Goal: Book appointment/travel/reservation

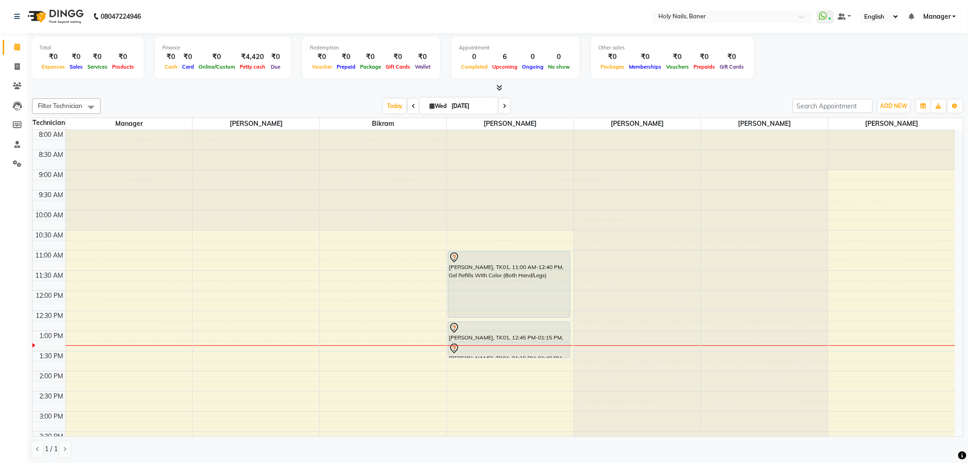
scroll to position [162, 0]
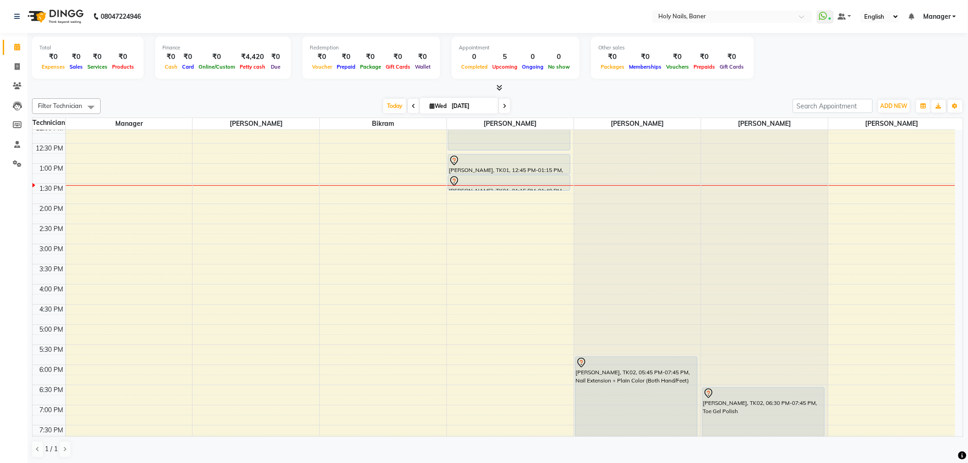
scroll to position [152, 0]
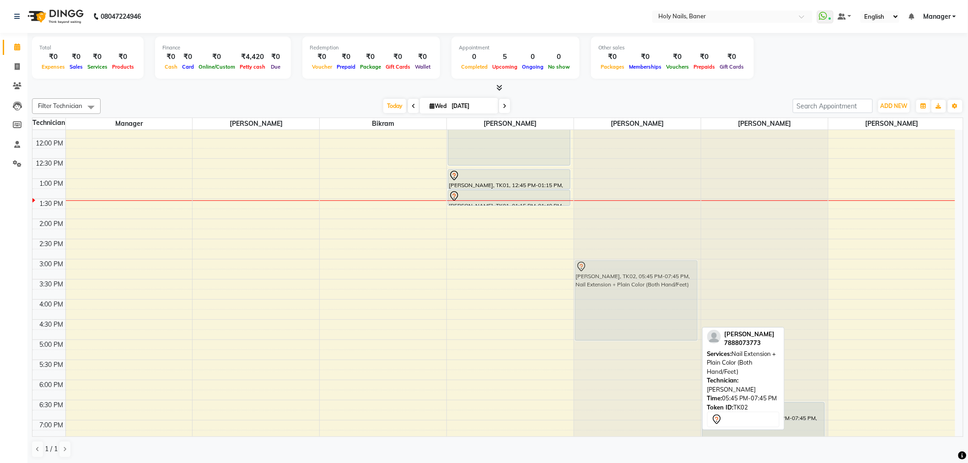
drag, startPoint x: 619, startPoint y: 397, endPoint x: 650, endPoint y: 286, distance: 114.9
click at [650, 286] on div "Sonali Kalokhe, TK02, 05:45 PM-07:45 PM, Nail Extension + Plain Color (Both Han…" at bounding box center [637, 259] width 127 height 563
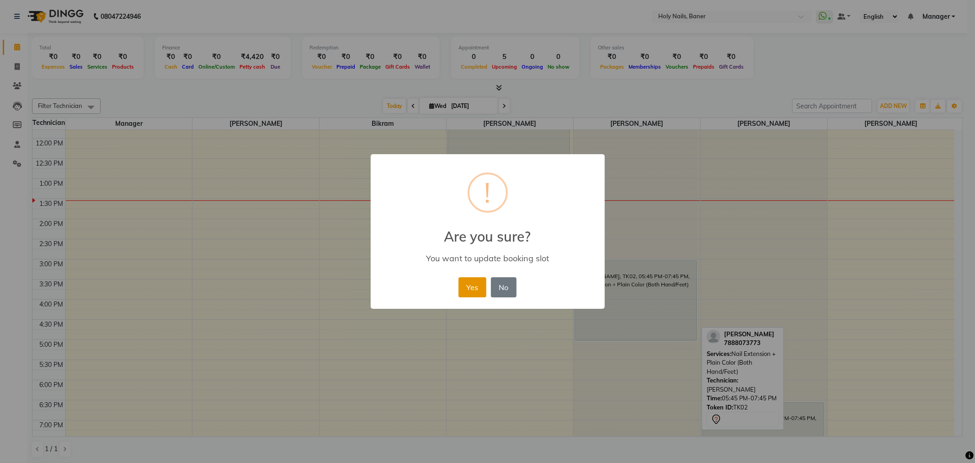
click at [473, 284] on button "Yes" at bounding box center [473, 287] width 28 height 20
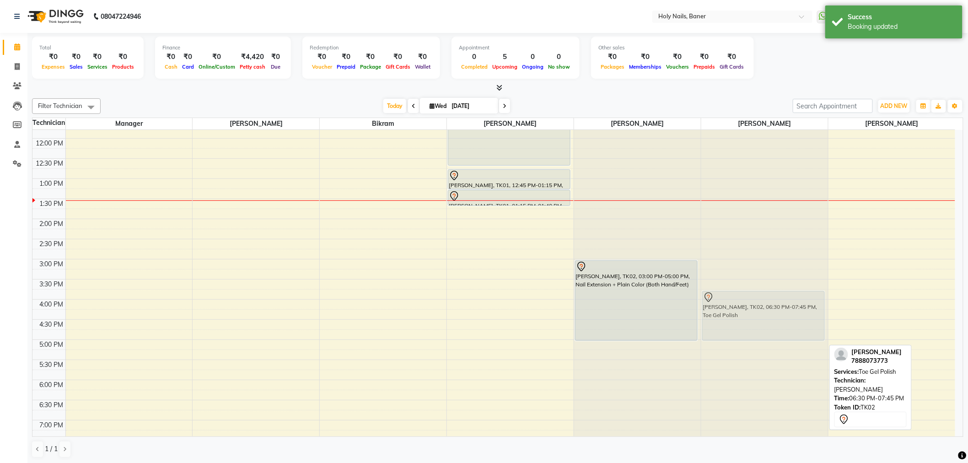
drag, startPoint x: 719, startPoint y: 417, endPoint x: 737, endPoint y: 310, distance: 108.9
click at [737, 310] on div "Sonali Kalokhe, TK02, 06:30 PM-07:45 PM, Toe Gel Polish Sonali Kalokhe, TK02, 0…" at bounding box center [764, 259] width 127 height 563
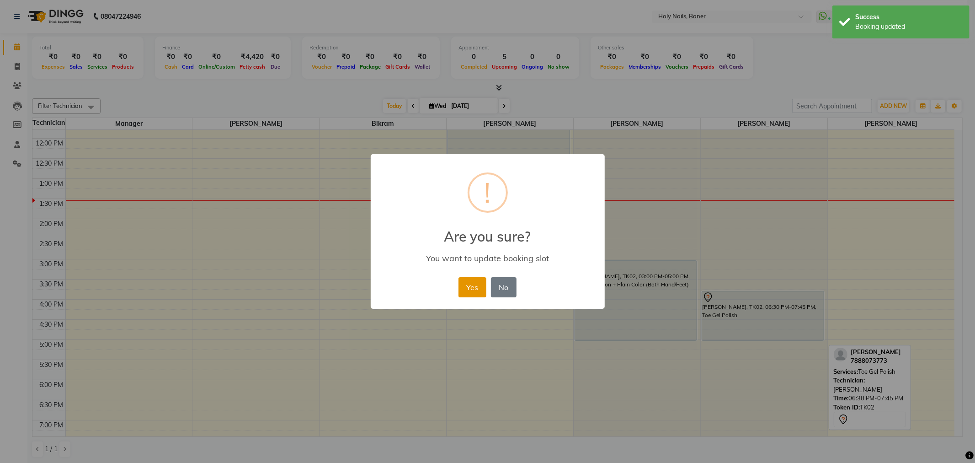
click at [474, 284] on button "Yes" at bounding box center [473, 287] width 28 height 20
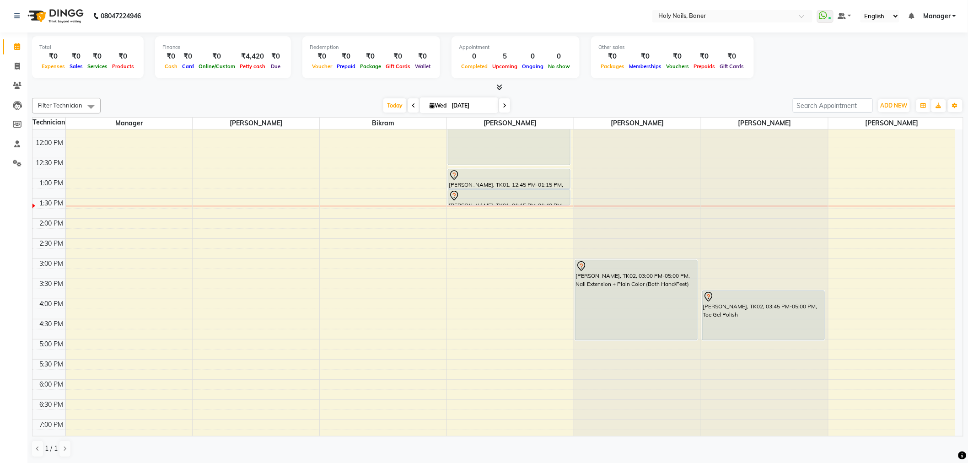
click at [207, 245] on div "8:00 AM 8:30 AM 9:00 AM 9:30 AM 10:00 AM 10:30 AM 11:00 AM 11:30 AM 12:00 PM 12…" at bounding box center [493, 258] width 922 height 563
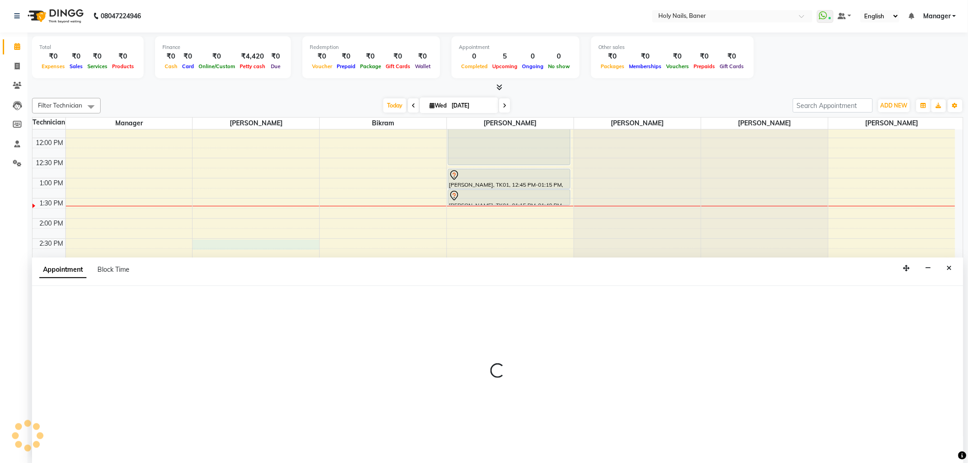
select select "36616"
select select "870"
select select "tentative"
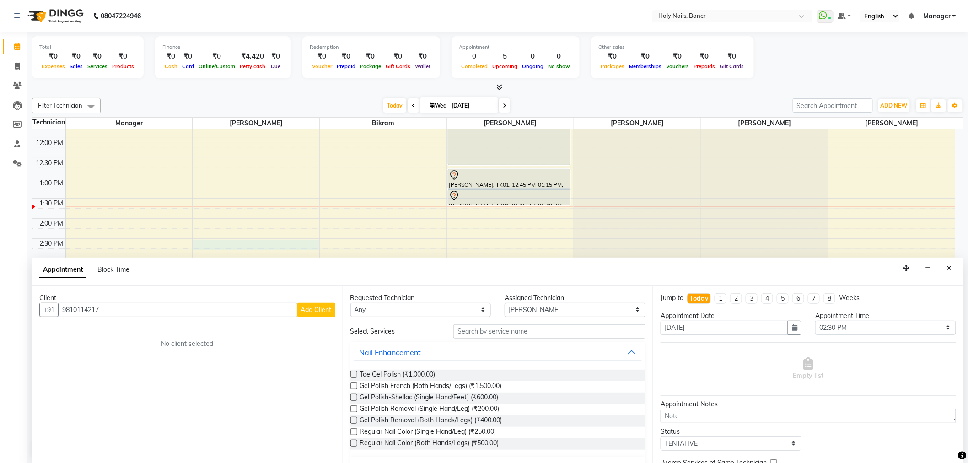
type input "9810114217"
click at [310, 316] on div "Client +91 9810114217 Add Client No client selected" at bounding box center [187, 374] width 310 height 177
click at [310, 313] on button "Add Client" at bounding box center [316, 310] width 38 height 14
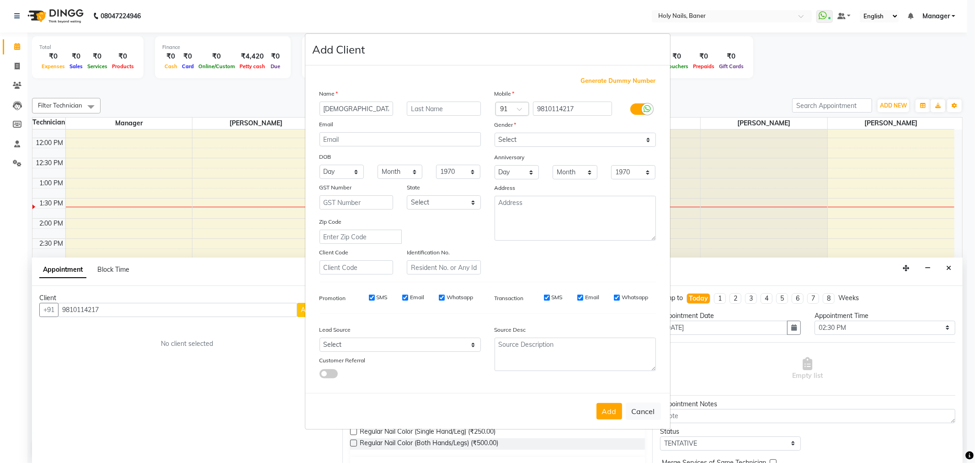
type input "Ridhima"
click at [423, 107] on input "text" at bounding box center [444, 109] width 74 height 14
type input "o"
type input "Oberoi"
click at [539, 140] on select "Select Male Female Other Prefer Not To Say" at bounding box center [575, 140] width 161 height 14
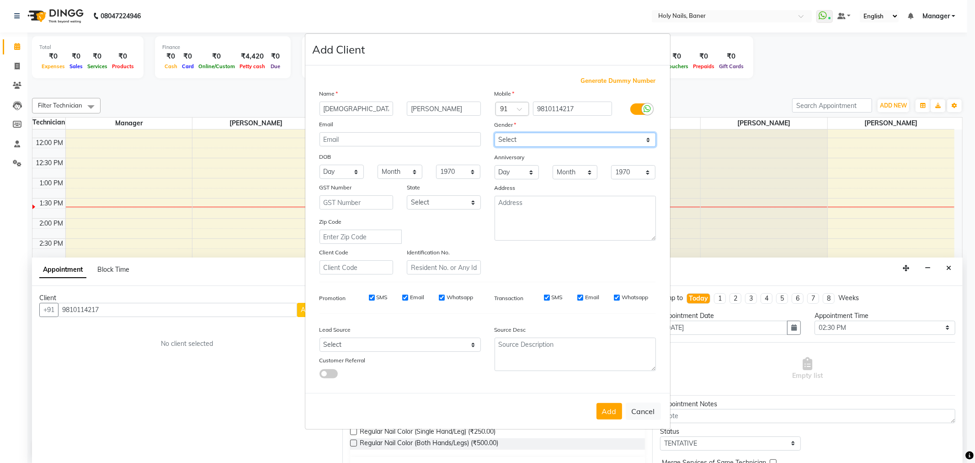
select select "female"
click at [495, 133] on select "Select Male Female Other Prefer Not To Say" at bounding box center [575, 140] width 161 height 14
click at [602, 417] on button "Add" at bounding box center [610, 411] width 26 height 16
type input "98******17"
select select
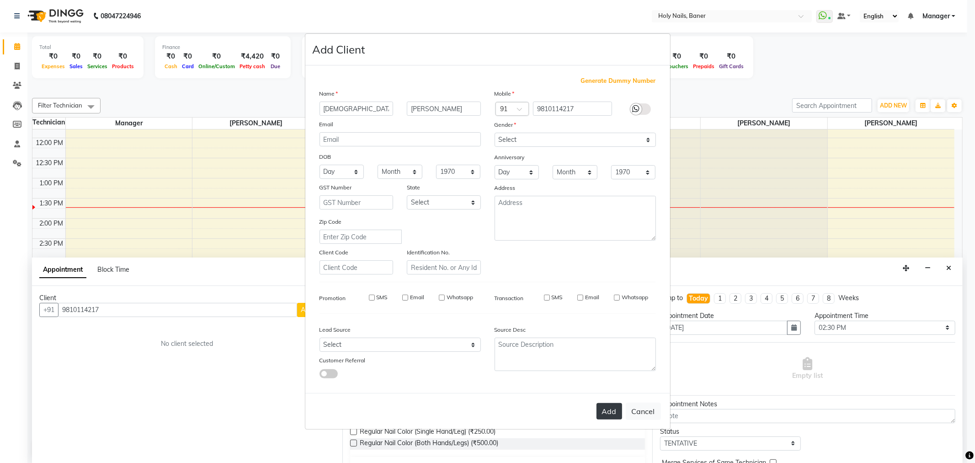
select select
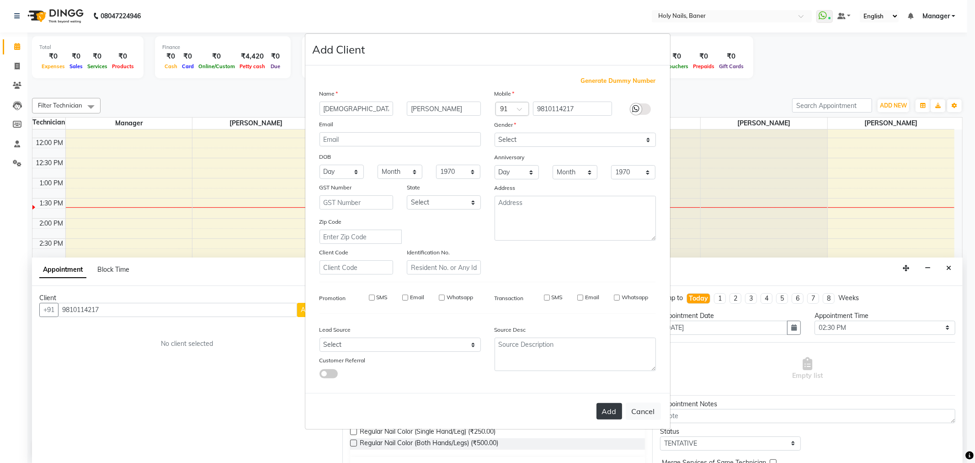
select select
checkbox input "false"
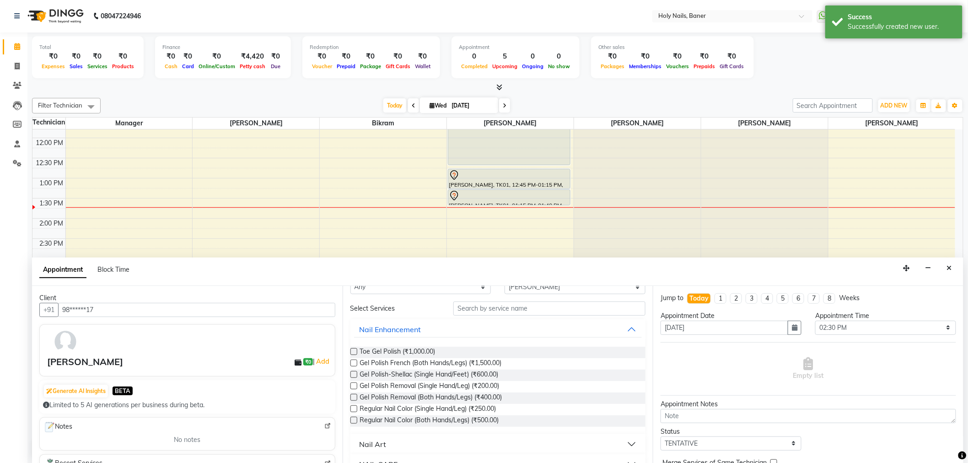
scroll to position [0, 0]
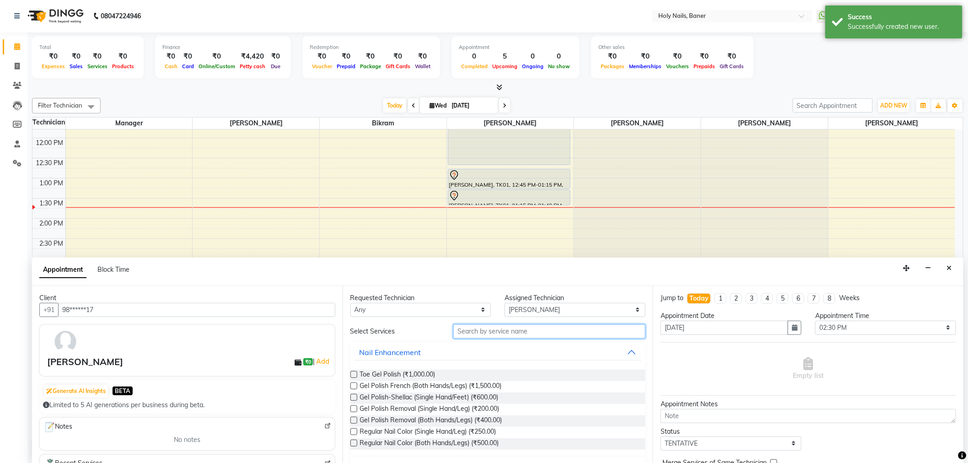
click at [482, 332] on input "text" at bounding box center [549, 331] width 192 height 14
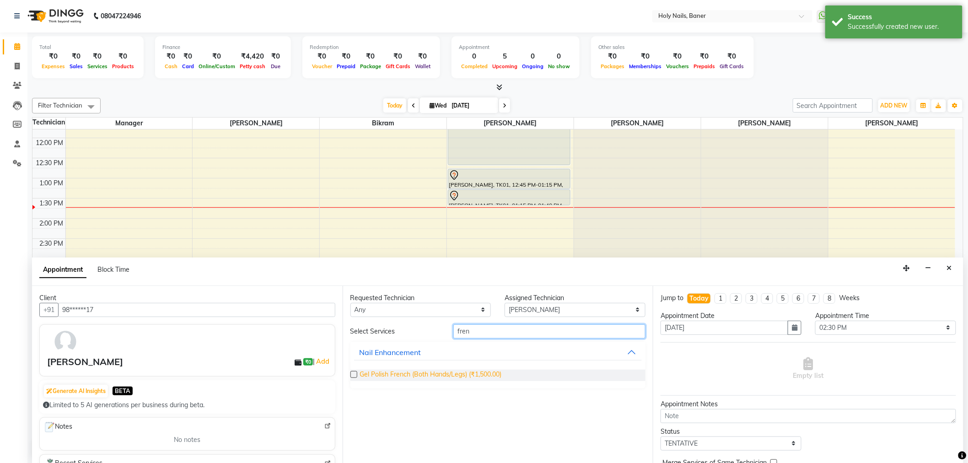
type input "fren"
click at [454, 373] on span "Gel Polish French (Both Hands/Legs) (₹1,500.00)" at bounding box center [431, 374] width 142 height 11
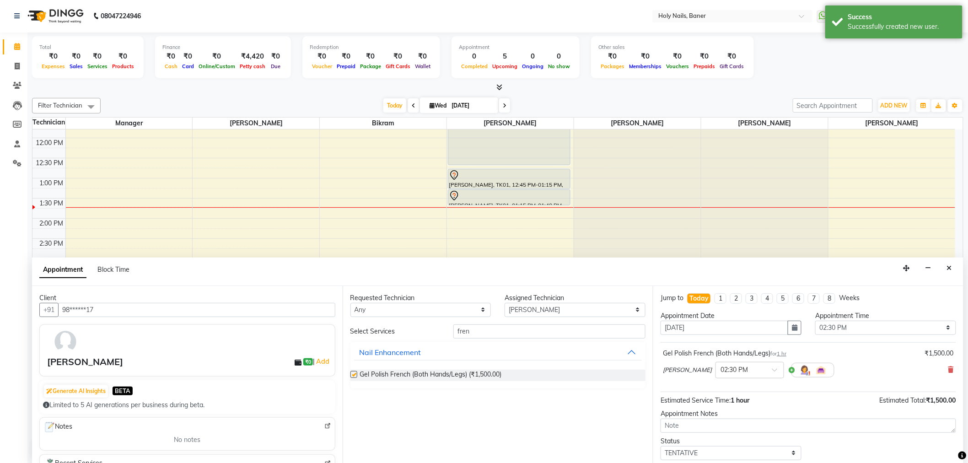
checkbox input "false"
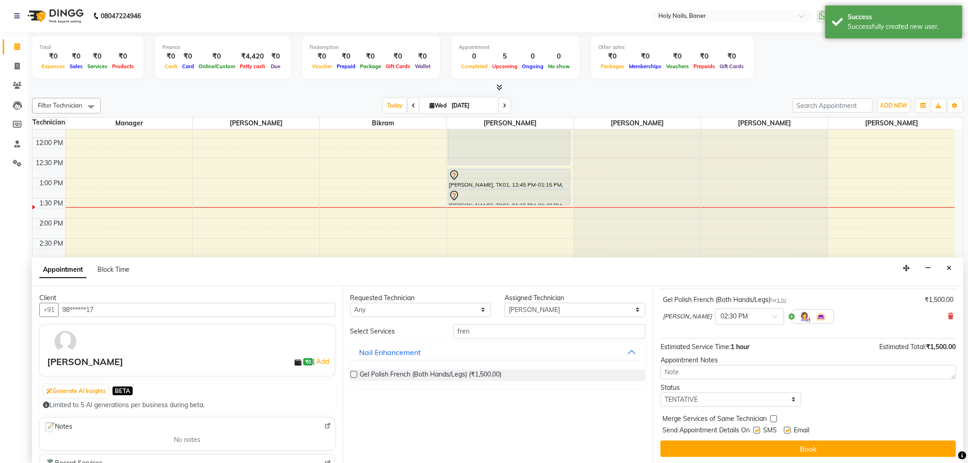
scroll to position [54, 0]
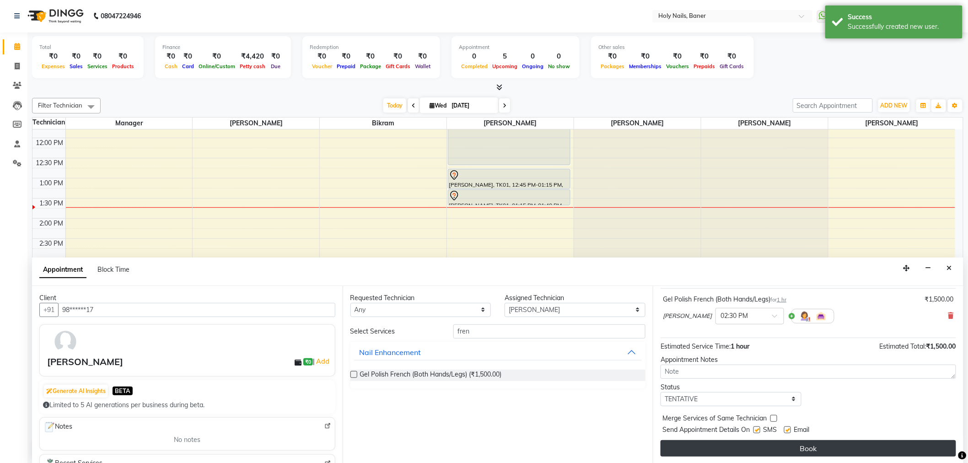
click at [738, 444] on button "Book" at bounding box center [807, 448] width 295 height 16
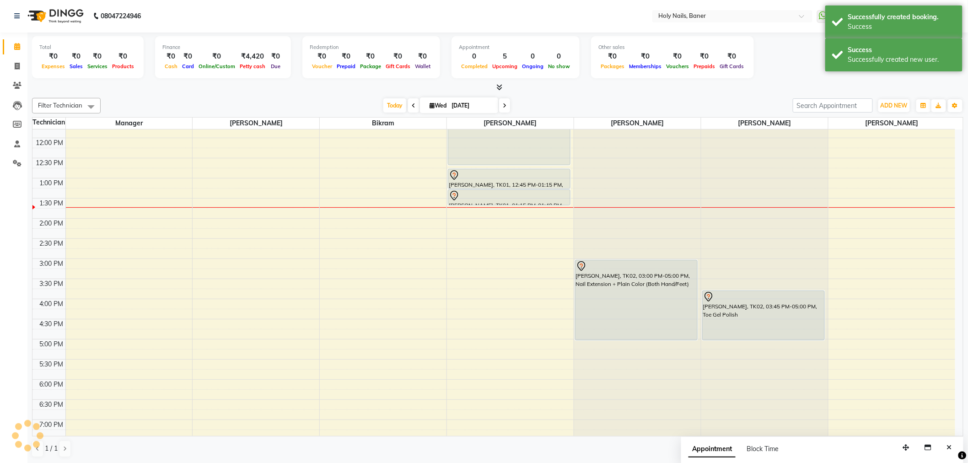
scroll to position [0, 0]
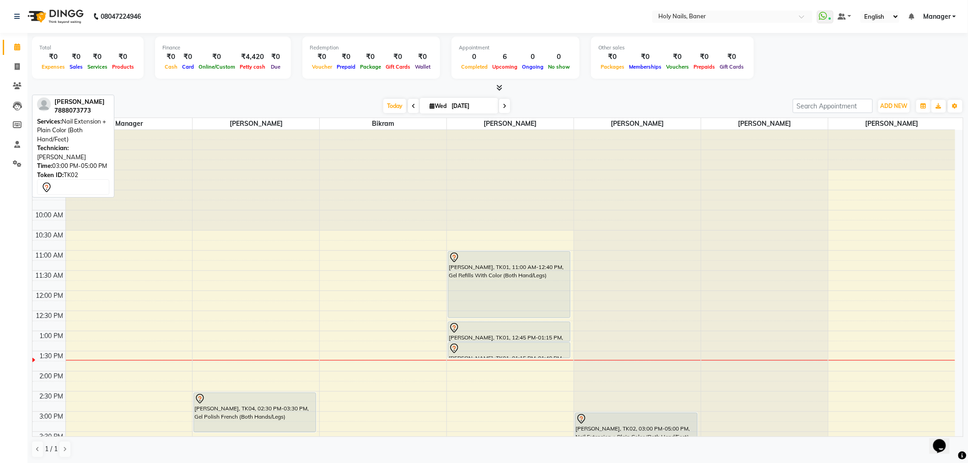
scroll to position [0, 0]
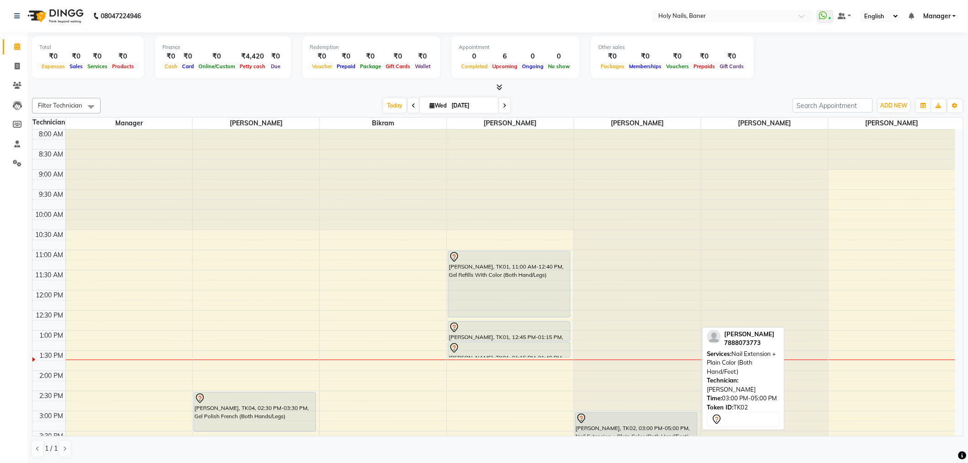
click at [648, 417] on div at bounding box center [636, 418] width 121 height 11
select select "7"
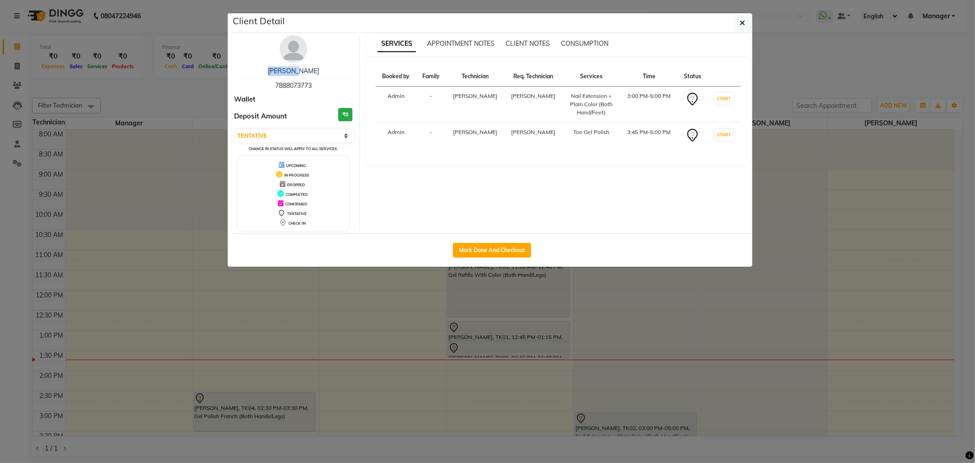
click at [294, 62] on div "Sonali Kalokhe 7888073773 Wallet Deposit Amount ₹0 Select IN SERVICE CONFIRMED …" at bounding box center [294, 133] width 133 height 196
click at [294, 50] on img at bounding box center [293, 48] width 27 height 27
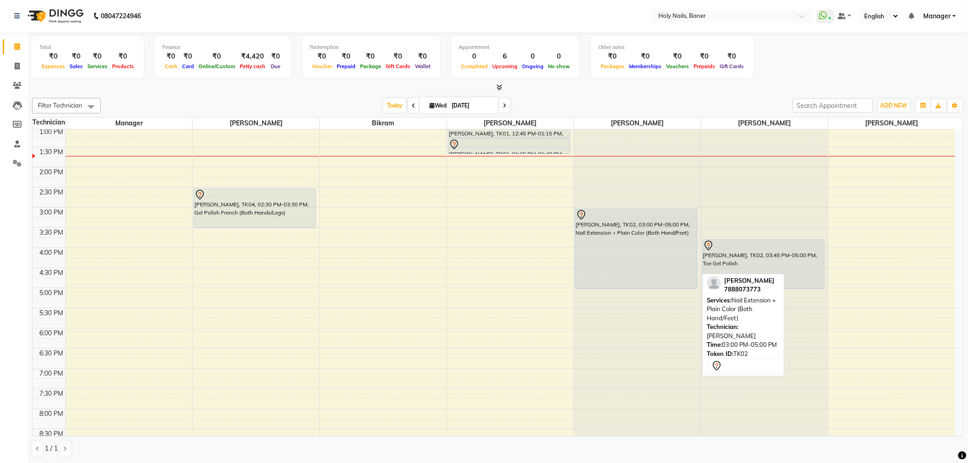
scroll to position [203, 0]
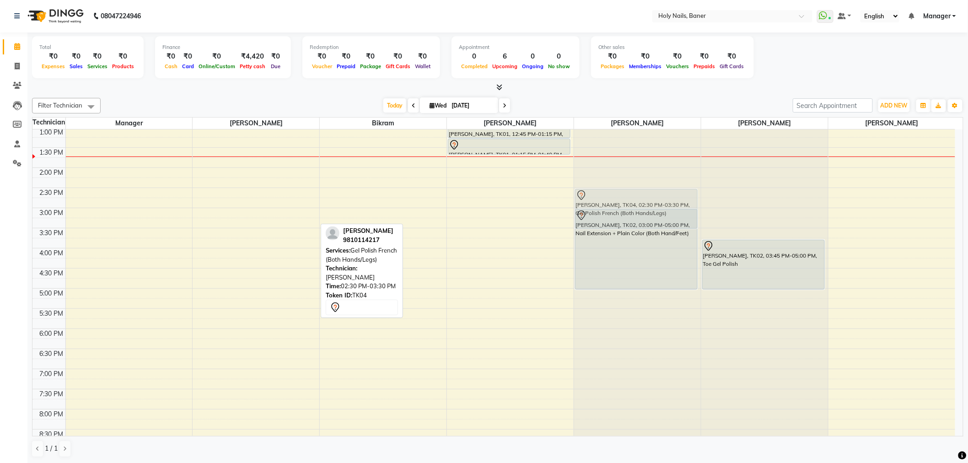
drag, startPoint x: 248, startPoint y: 199, endPoint x: 596, endPoint y: 200, distance: 348.0
click at [596, 200] on tr "Ridhima Oberoi, TK04, 02:30 PM-03:30 PM, Gel Polish French (Both Hands/Legs) Ni…" at bounding box center [493, 207] width 922 height 563
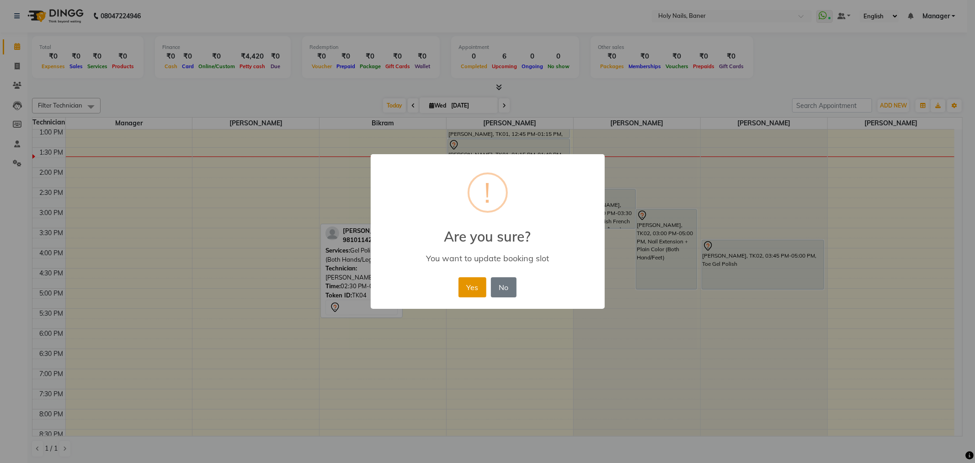
click at [466, 289] on button "Yes" at bounding box center [473, 287] width 28 height 20
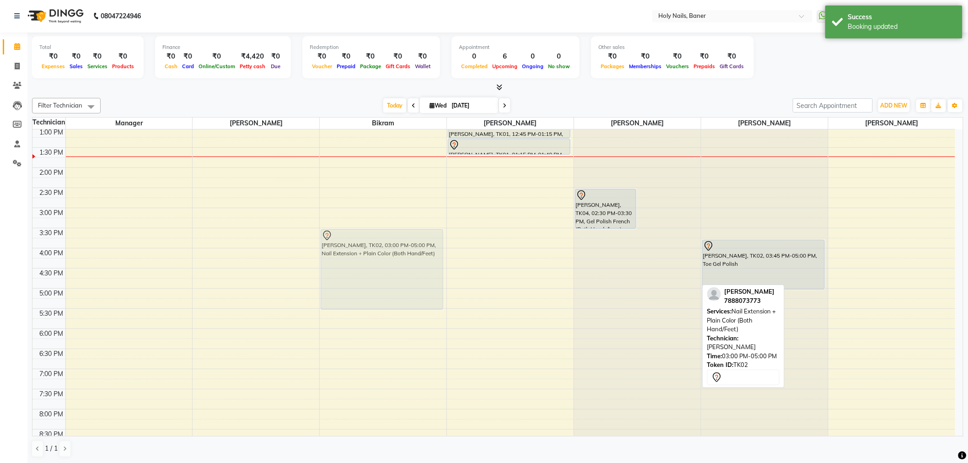
drag, startPoint x: 661, startPoint y: 252, endPoint x: 366, endPoint y: 268, distance: 295.4
click at [366, 268] on tr "Sonali Kalokhe, TK02, 03:00 PM-05:00 PM, Nail Extension + Plain Color (Both Han…" at bounding box center [493, 207] width 922 height 563
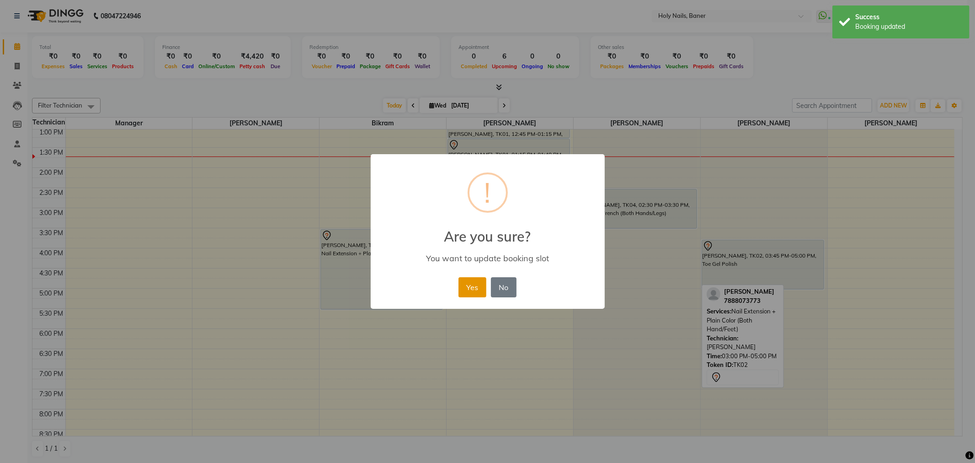
click at [468, 284] on button "Yes" at bounding box center [473, 287] width 28 height 20
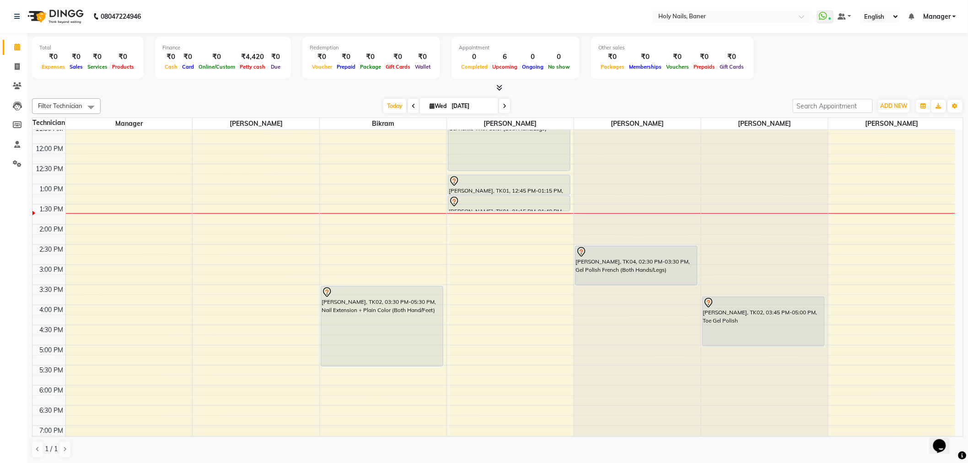
scroll to position [152, 0]
